Goal: Information Seeking & Learning: Learn about a topic

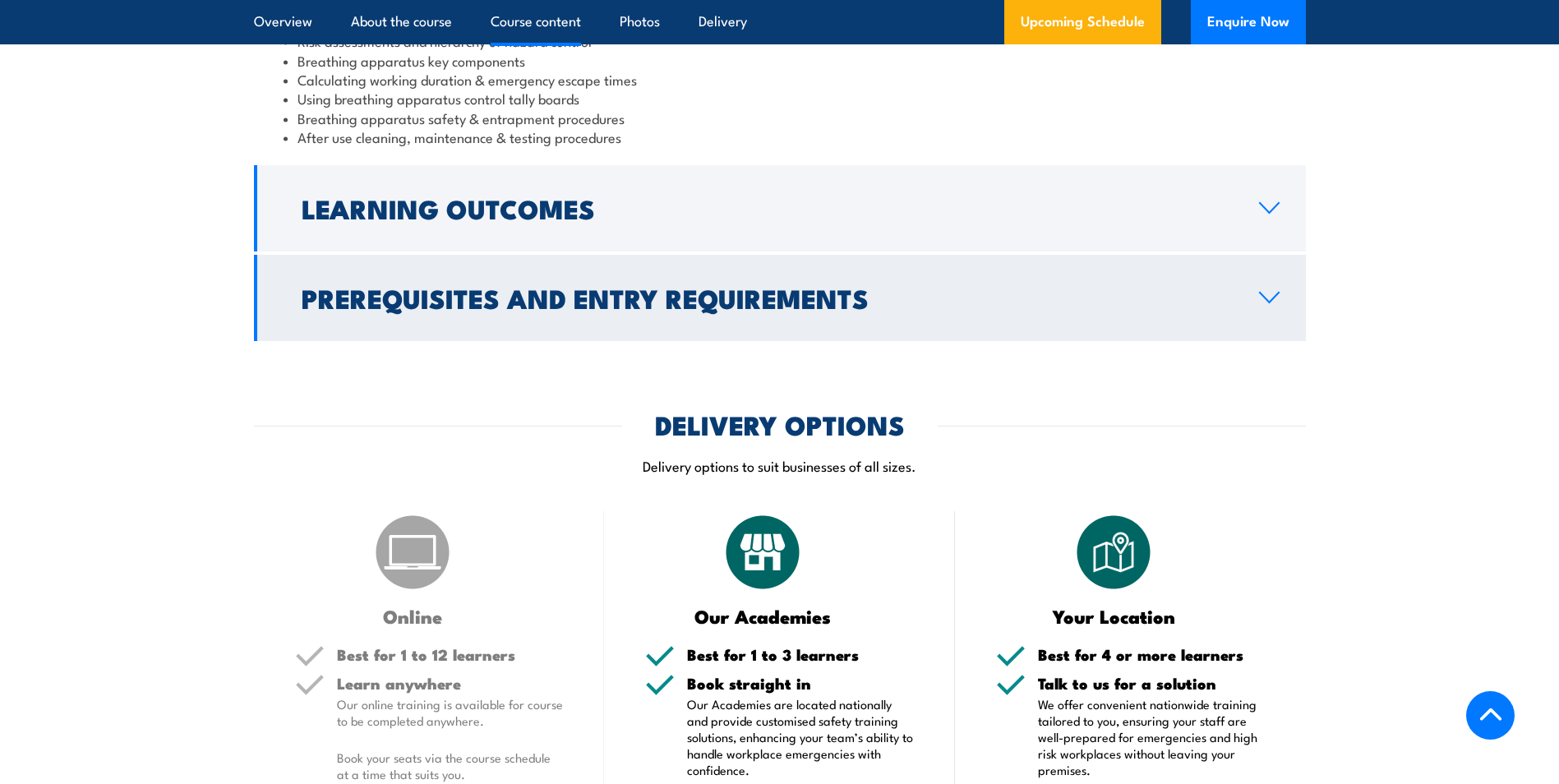
click at [662, 309] on h2 "Prerequisites and Entry Requirements" at bounding box center [767, 297] width 931 height 23
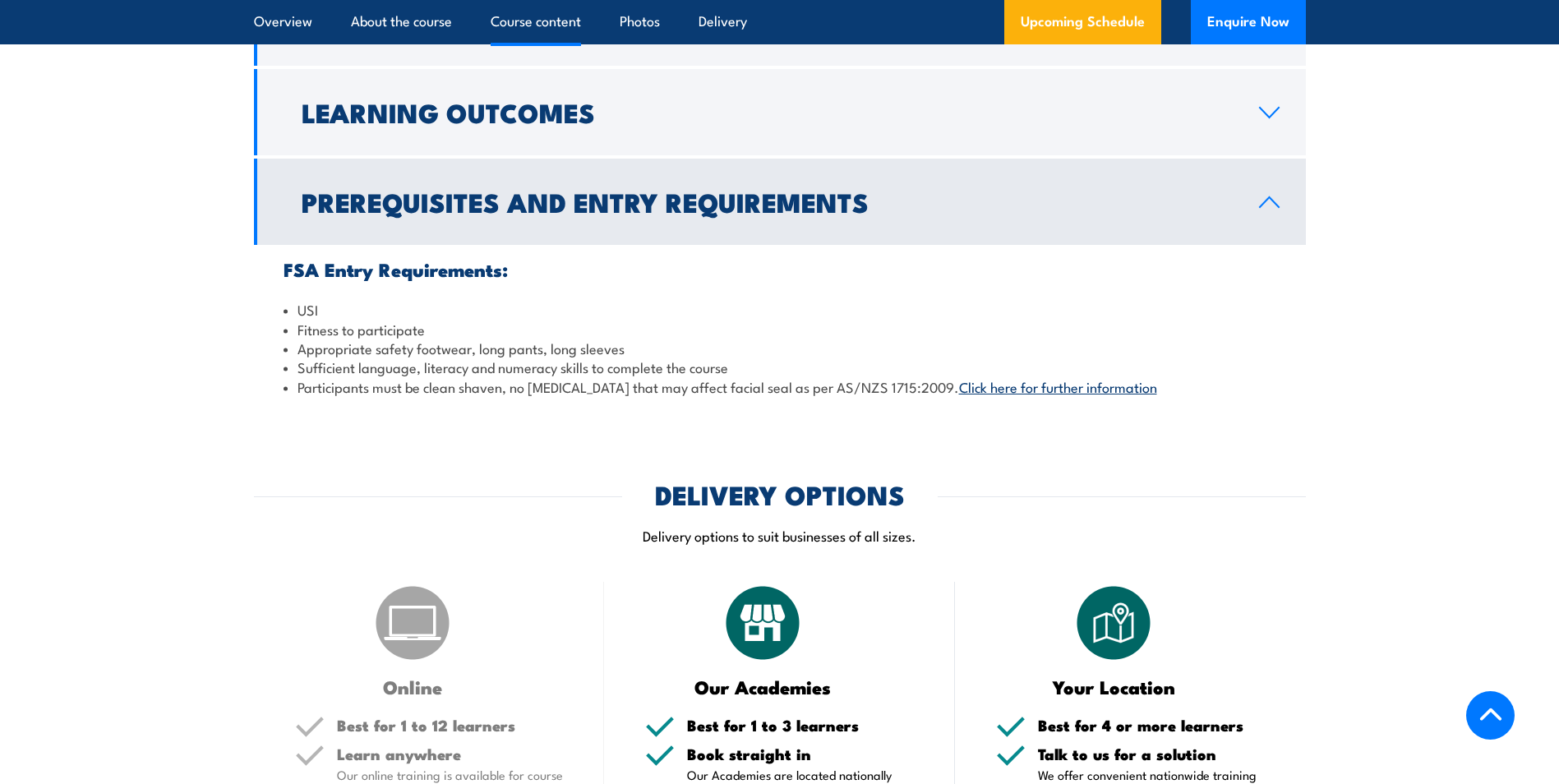
scroll to position [1276, 0]
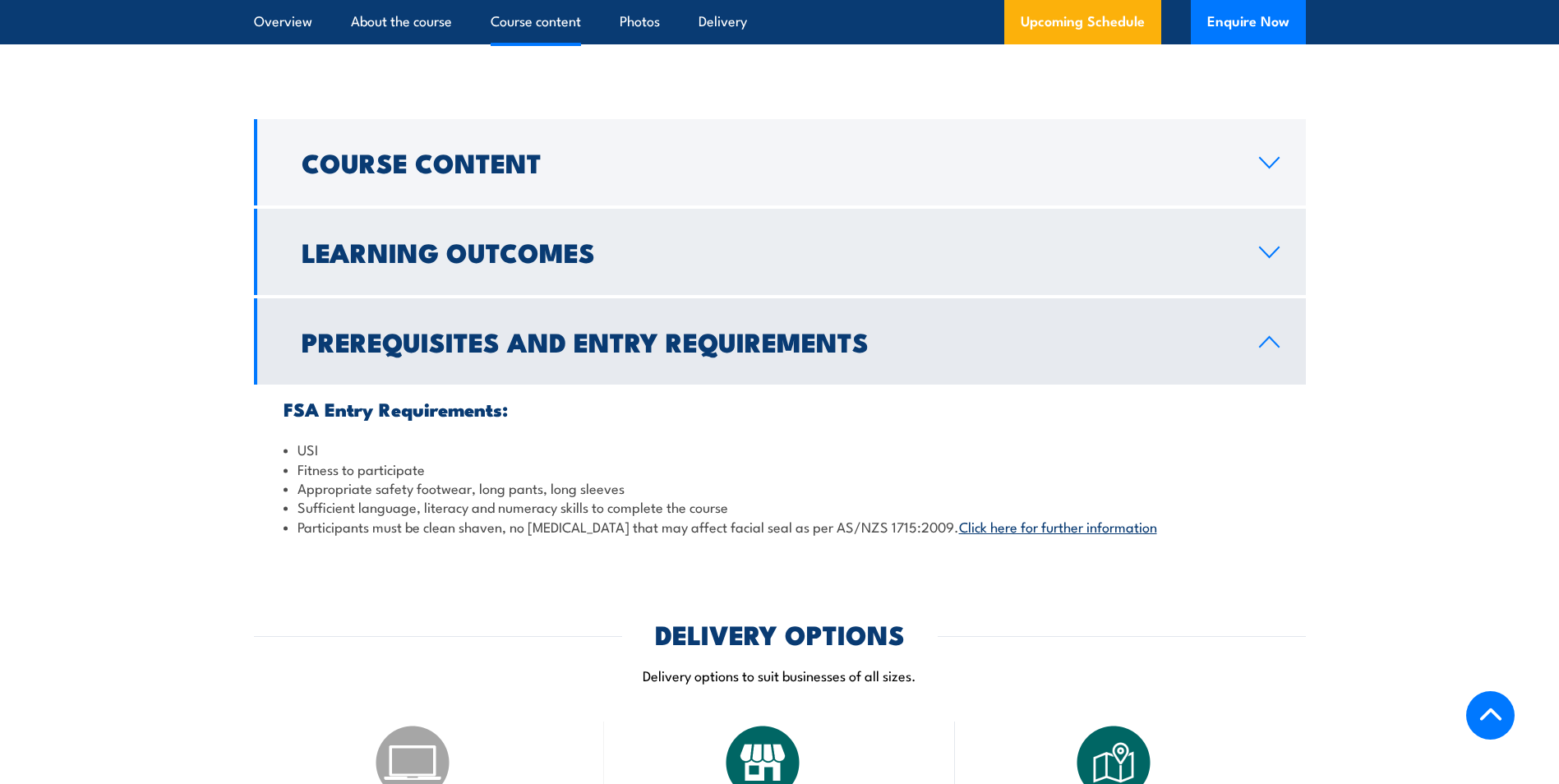
click at [521, 293] on link "Learning Outcomes" at bounding box center [779, 252] width 1052 height 86
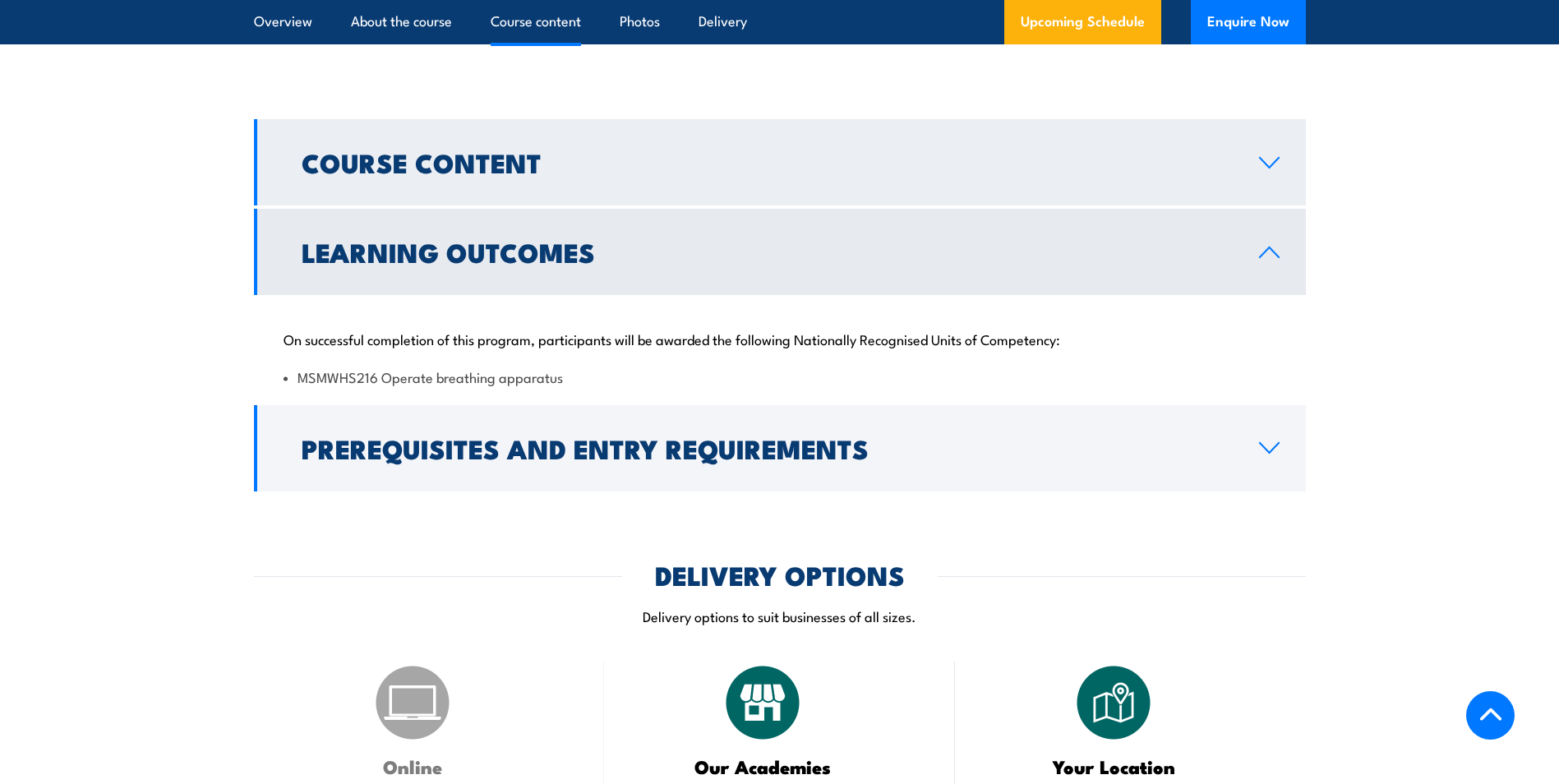
click at [512, 166] on h2 "Course Content" at bounding box center [767, 161] width 931 height 23
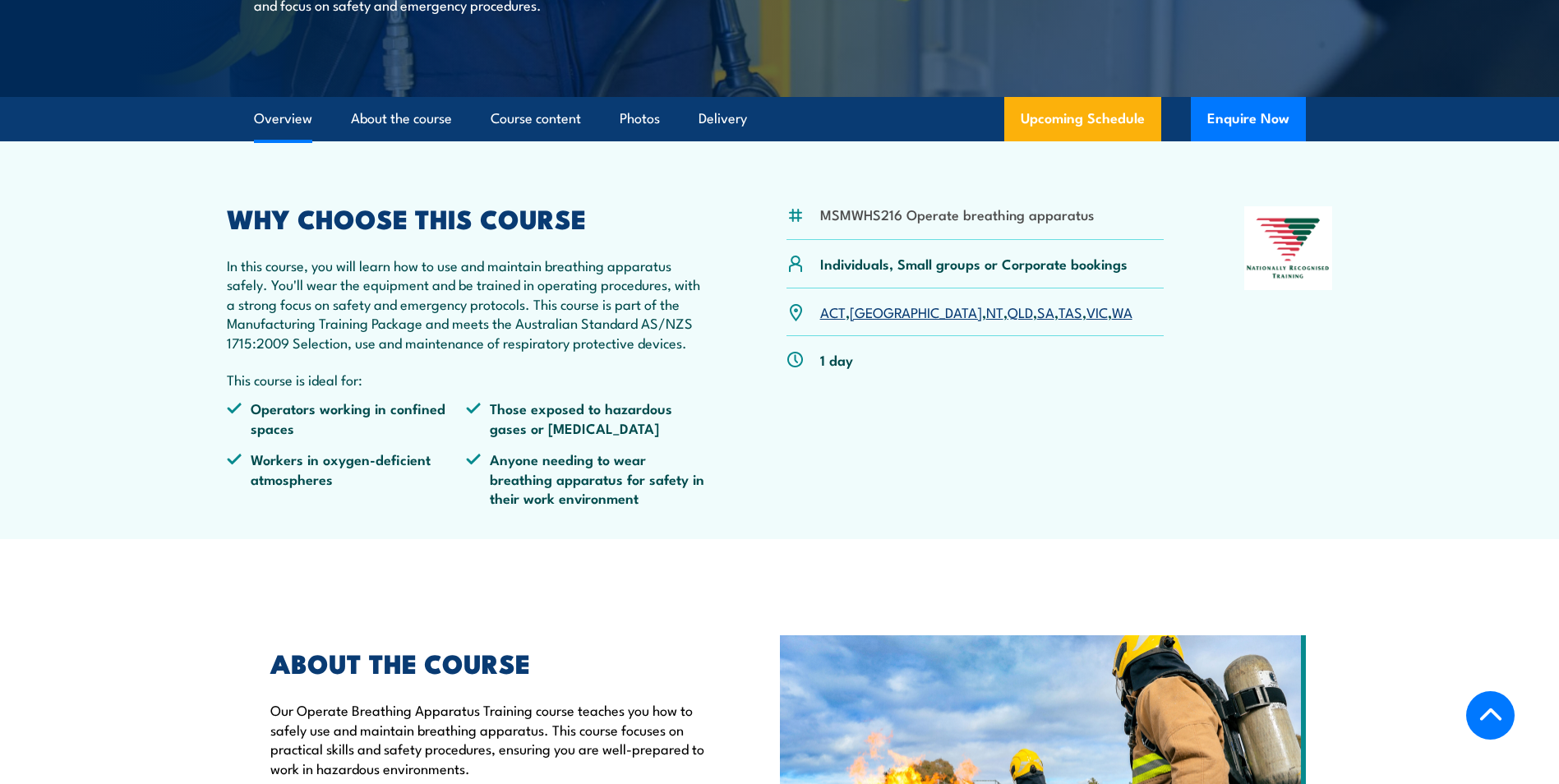
scroll to position [373, 0]
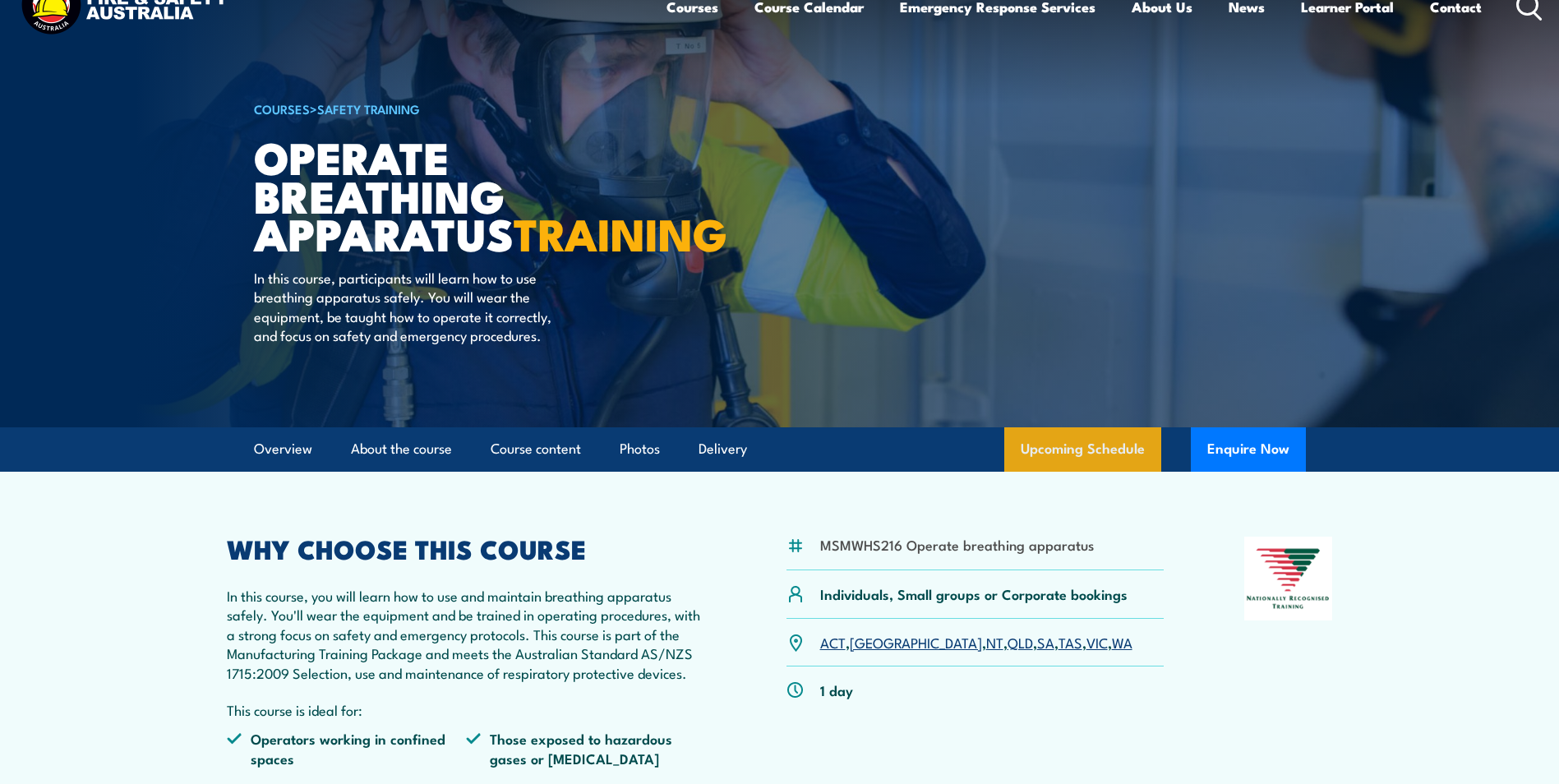
click at [1080, 456] on link "Upcoming Schedule" at bounding box center [1082, 449] width 157 height 45
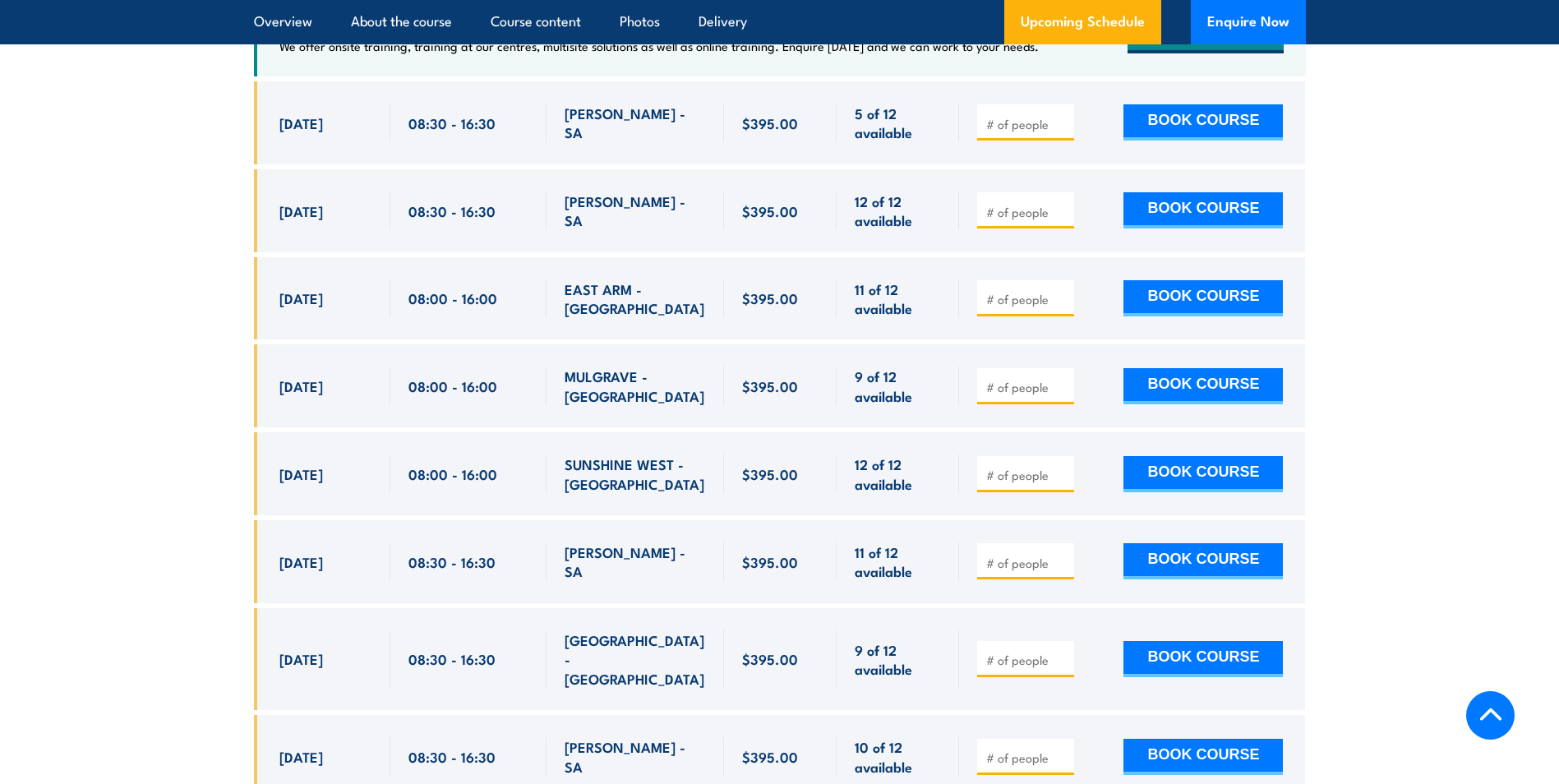
scroll to position [2952, 0]
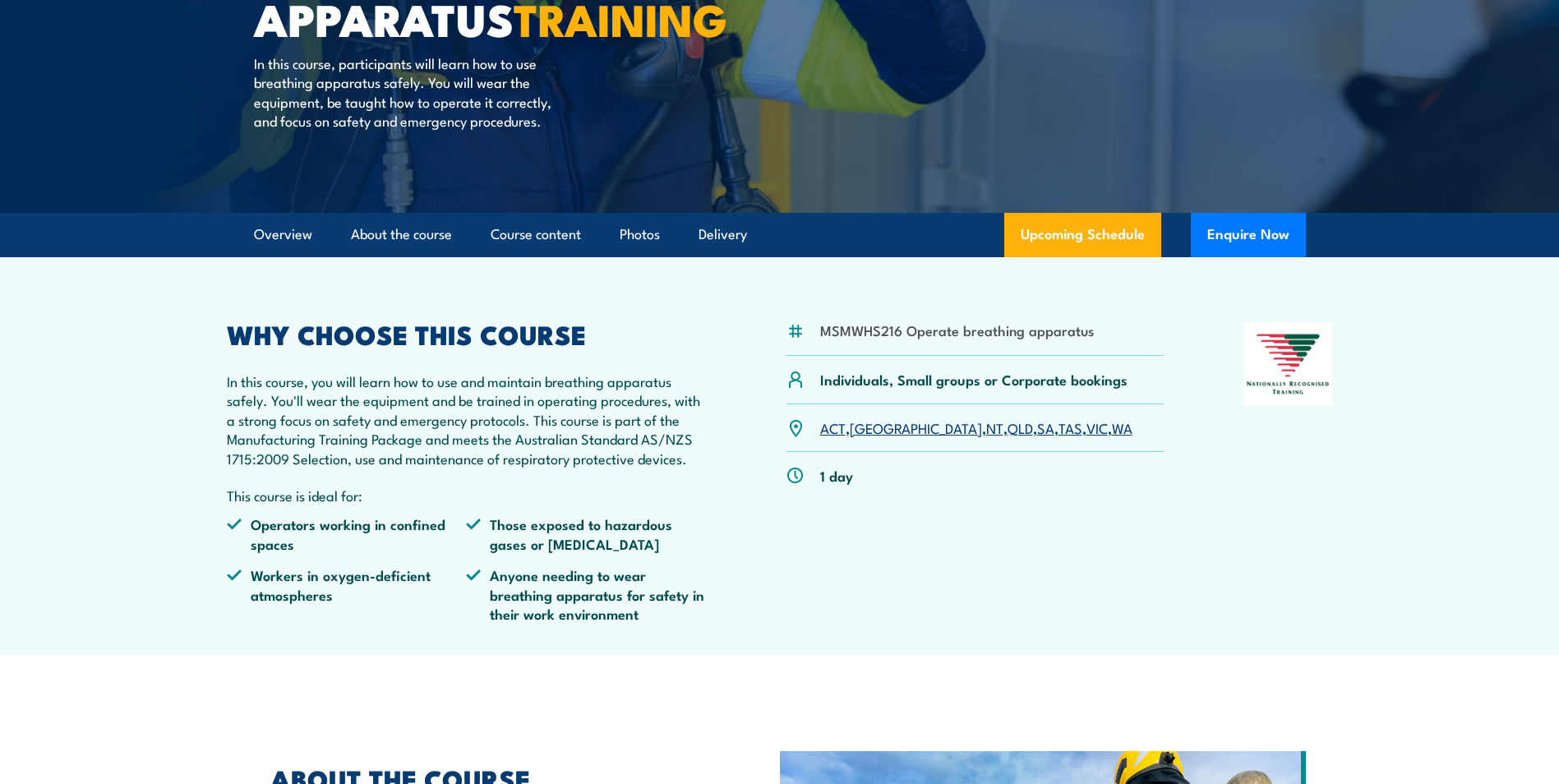
scroll to position [46, 0]
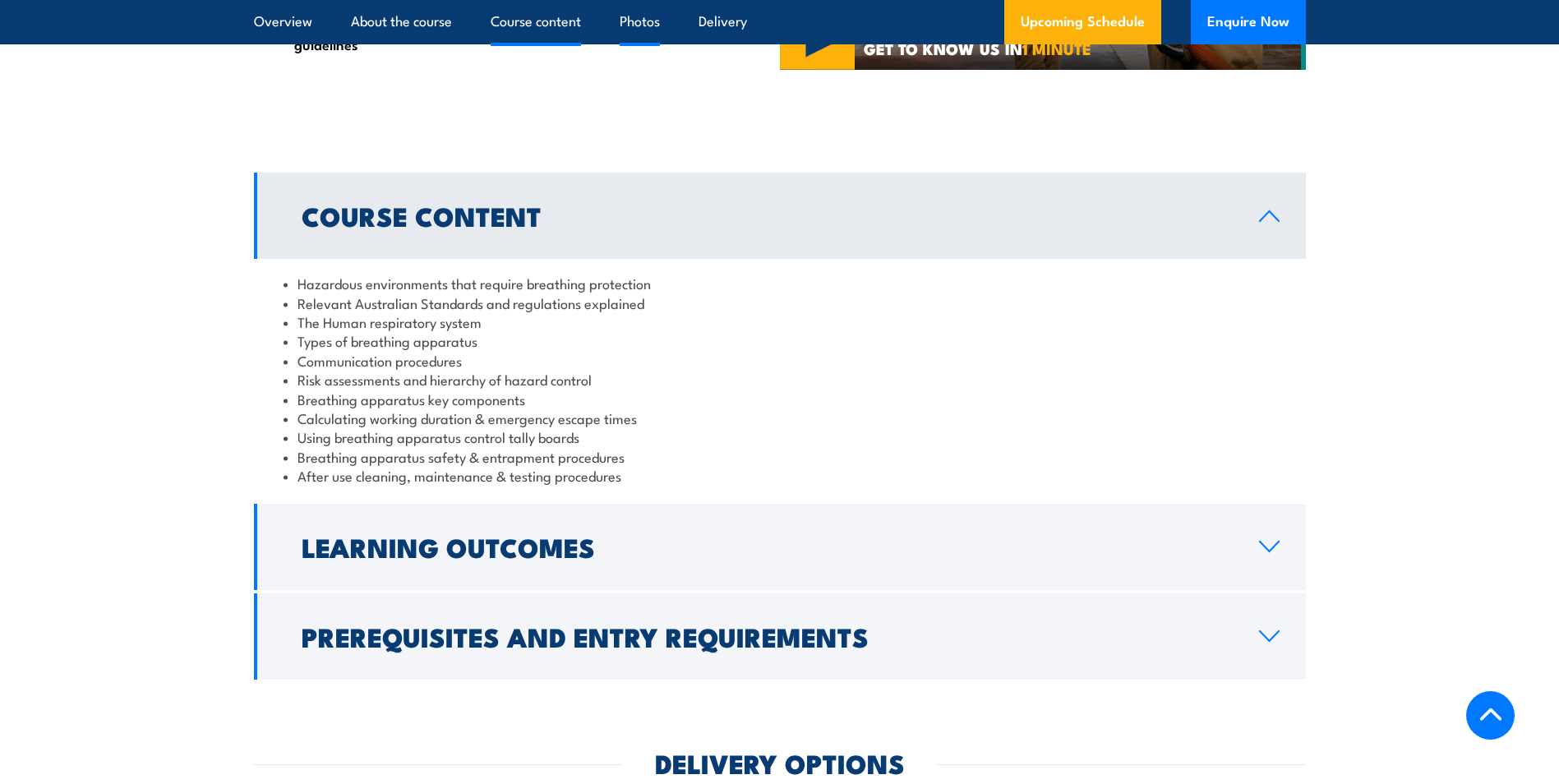
scroll to position [1396, 0]
